Goal: Information Seeking & Learning: Learn about a topic

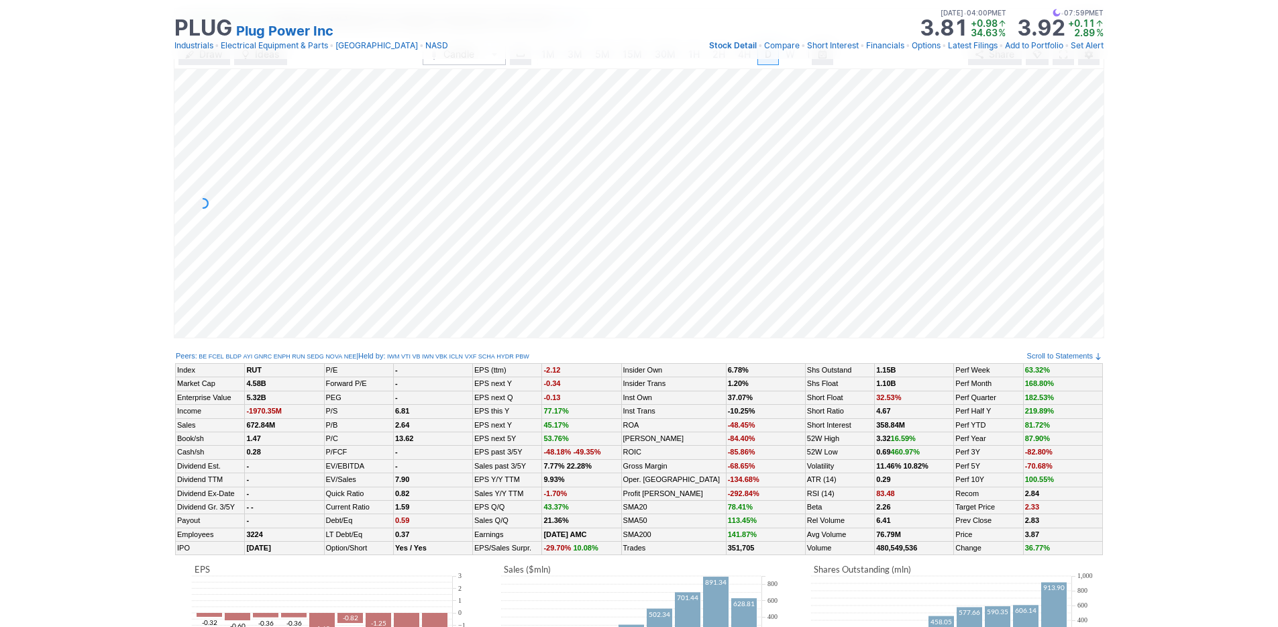
scroll to position [0, 13]
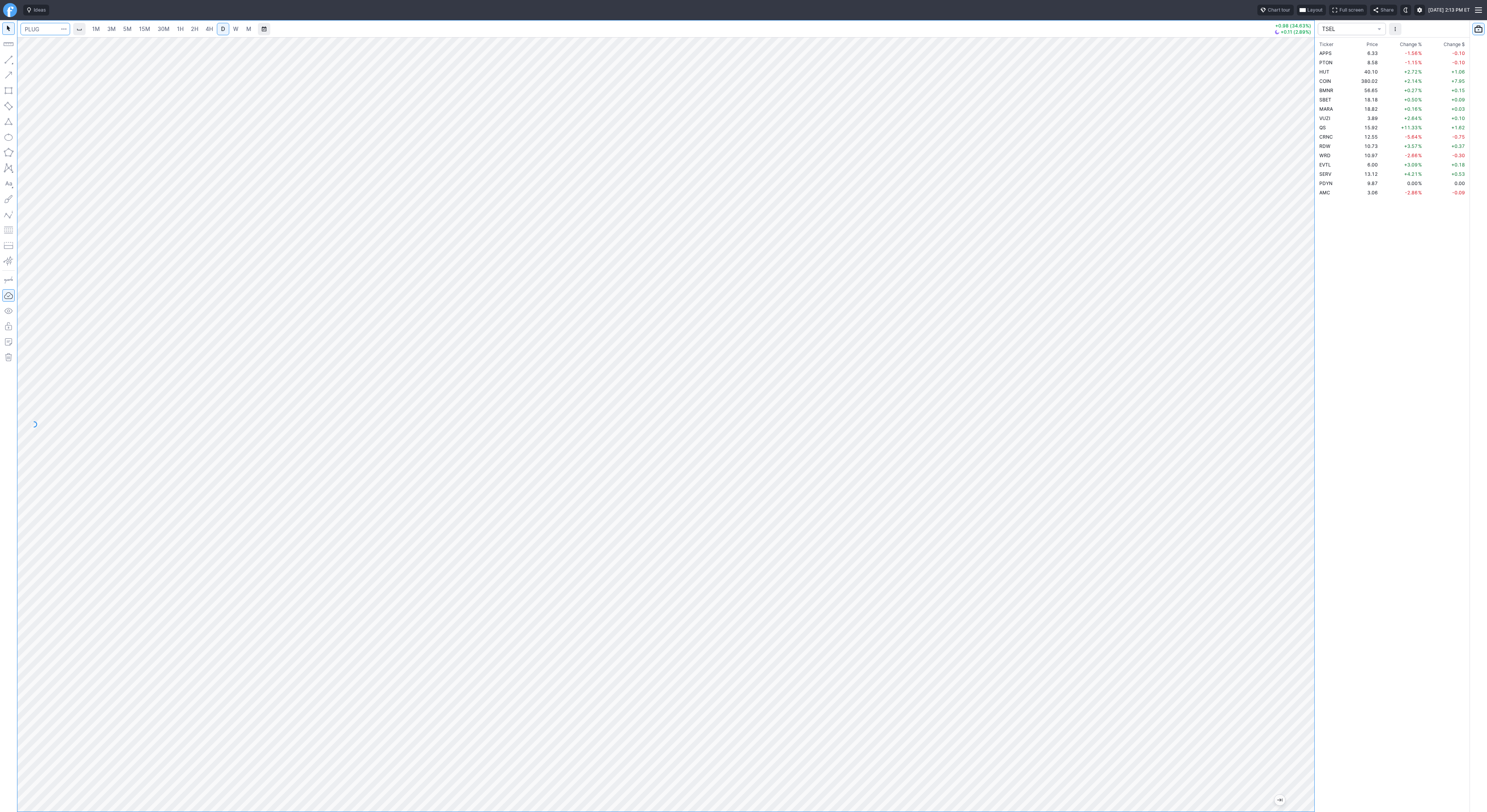
click at [37, 29] on input "Search" at bounding box center [46, 29] width 50 height 12
type input "btcusd"
click at [51, 43] on span "@ BTCUSD" at bounding box center [40, 46] width 25 height 6
click at [122, 29] on link "5M" at bounding box center [127, 29] width 16 height 12
click at [167, 35] on link "30M" at bounding box center [163, 29] width 19 height 12
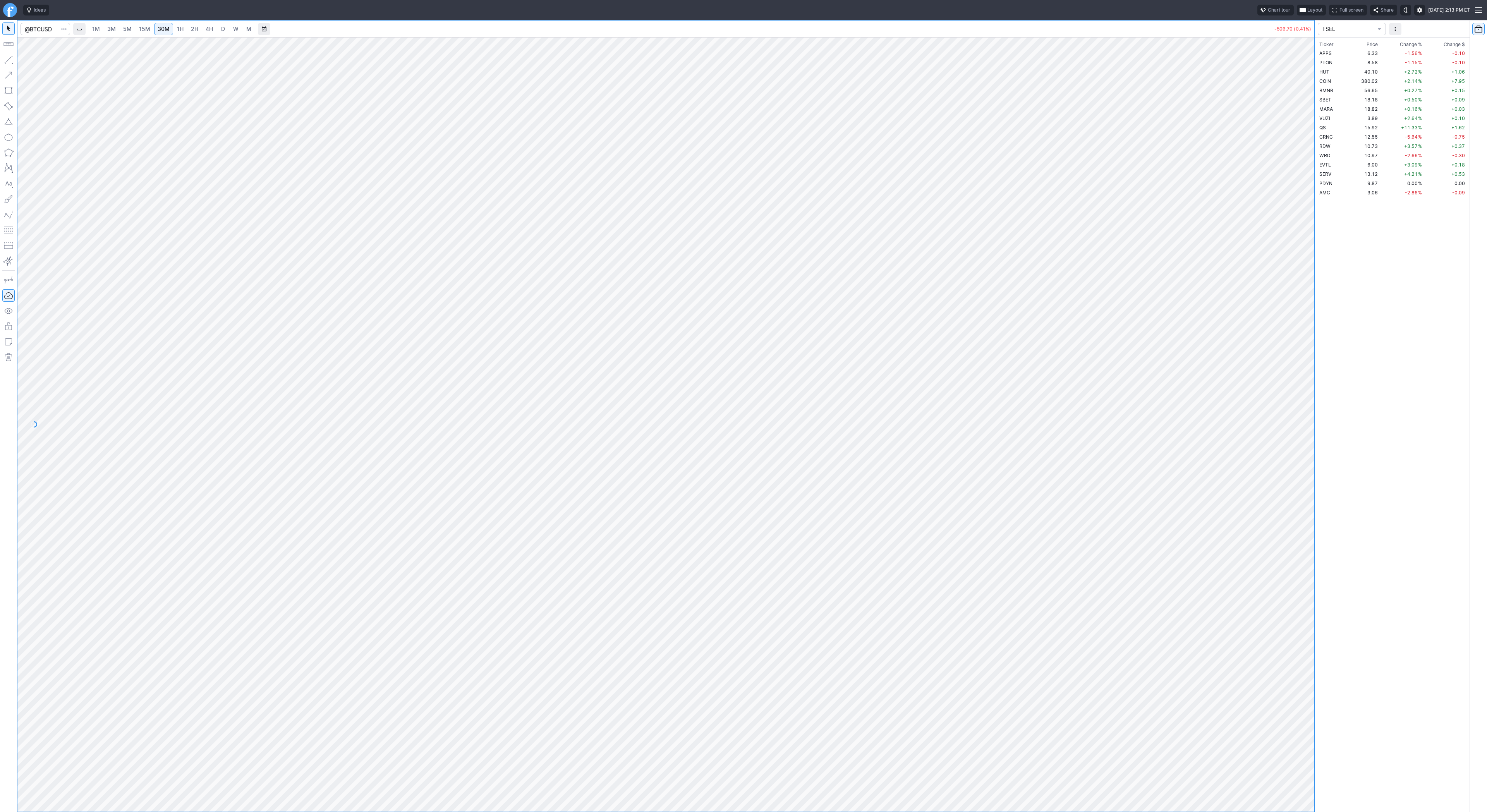
click at [182, 30] on link "1H" at bounding box center [180, 29] width 13 height 12
click at [204, 36] on div "1M 3M 5M 15M 30M 1H 2H 4H D W M" at bounding box center [671, 29] width 1198 height 18
click at [47, 29] on input "Search" at bounding box center [46, 29] width 50 height 12
type input "eth"
click at [154, 147] on span "Eth ereum / USD" at bounding box center [107, 143] width 113 height 6
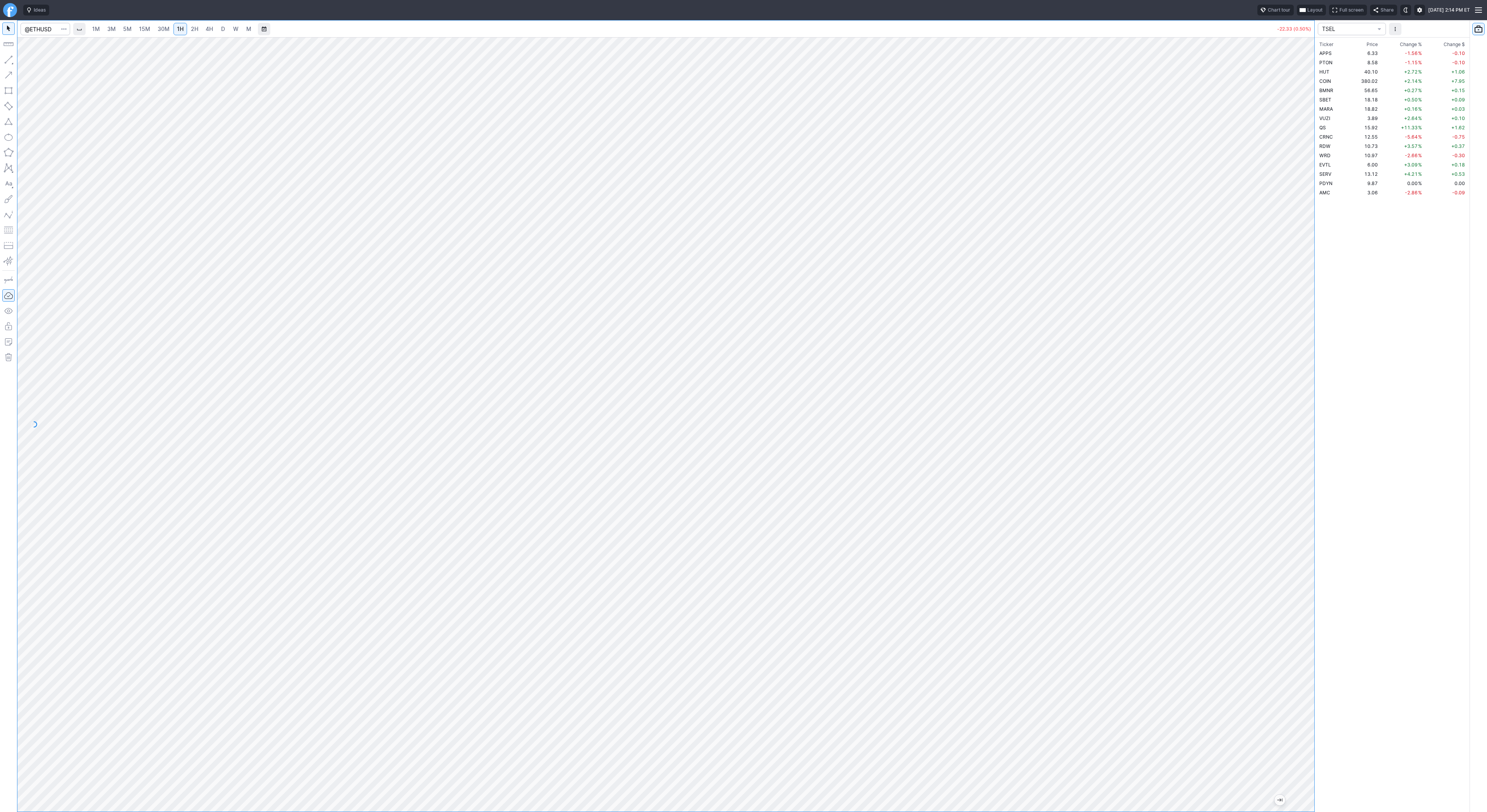
click at [202, 29] on link "4H" at bounding box center [209, 29] width 14 height 12
drag, startPoint x: 1309, startPoint y: 176, endPoint x: 1306, endPoint y: 208, distance: 32.1
click at [1307, 208] on div at bounding box center [1306, 422] width 16 height 755
